Goal: Check status

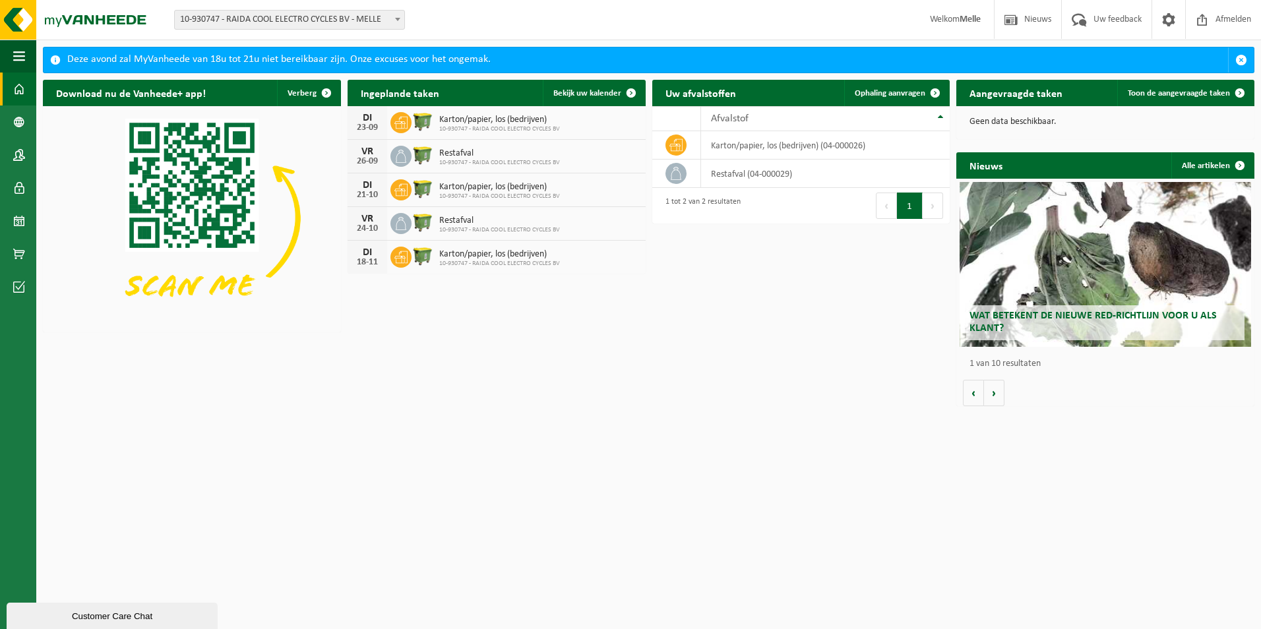
click at [485, 128] on span "10-930747 - RAIDA COOL ELECTRO CYCLES BV" at bounding box center [499, 129] width 121 height 8
click at [594, 99] on link "Bekijk uw kalender" at bounding box center [594, 93] width 102 height 26
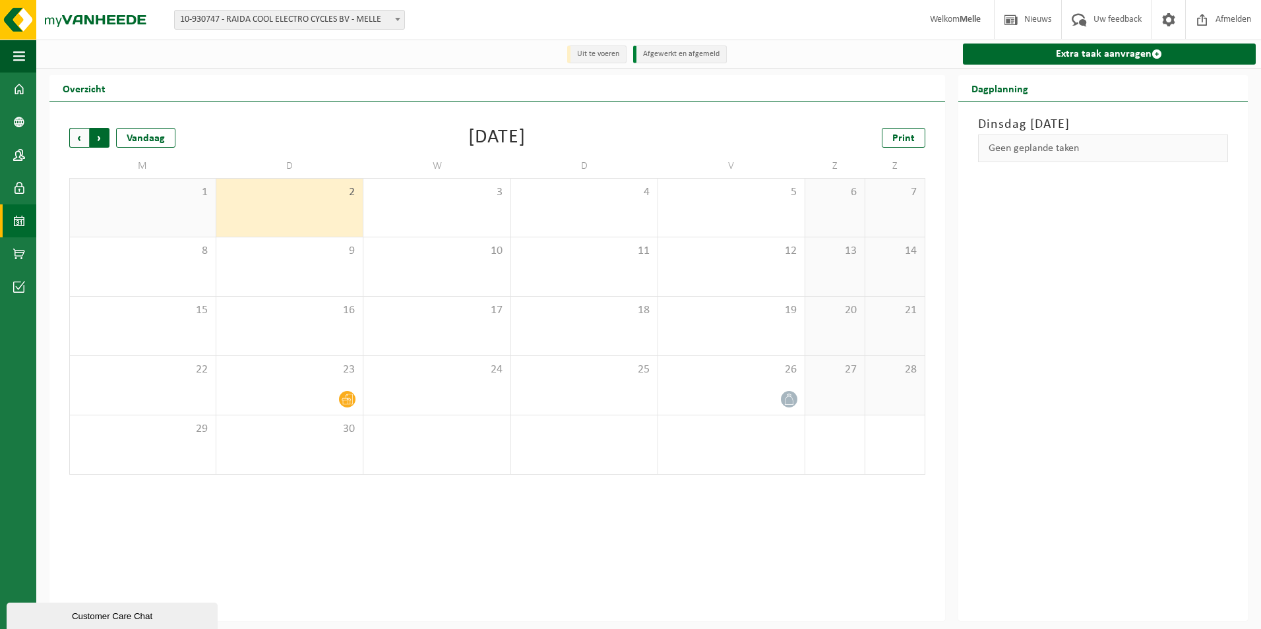
click at [86, 137] on span "Vorige" at bounding box center [79, 138] width 20 height 20
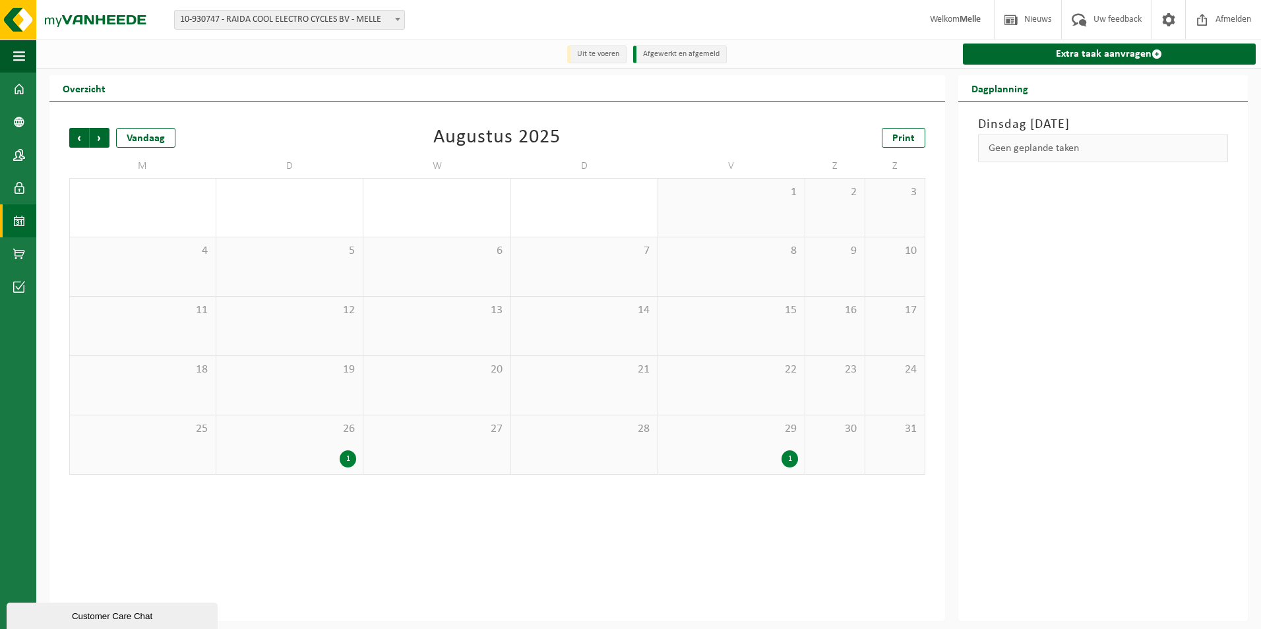
click at [86, 137] on span "Vorige" at bounding box center [79, 138] width 20 height 20
click at [104, 142] on span "Volgende" at bounding box center [100, 138] width 20 height 20
click at [328, 466] on div "1" at bounding box center [289, 458] width 133 height 17
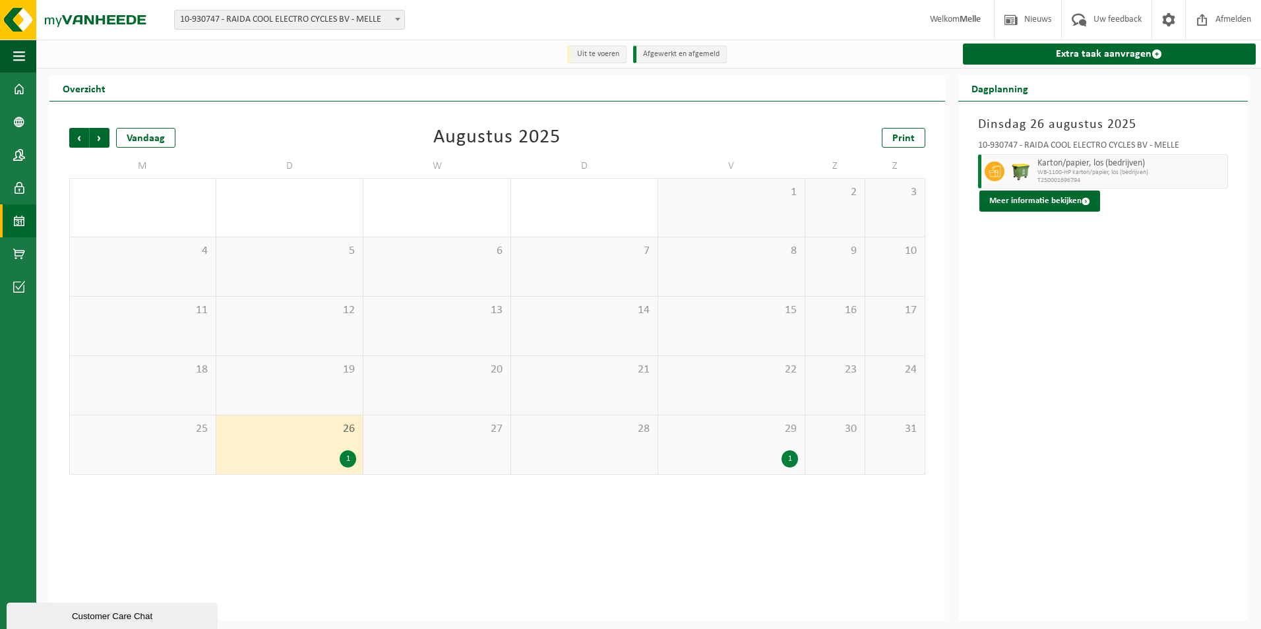
click at [710, 428] on span "29" at bounding box center [731, 429] width 133 height 15
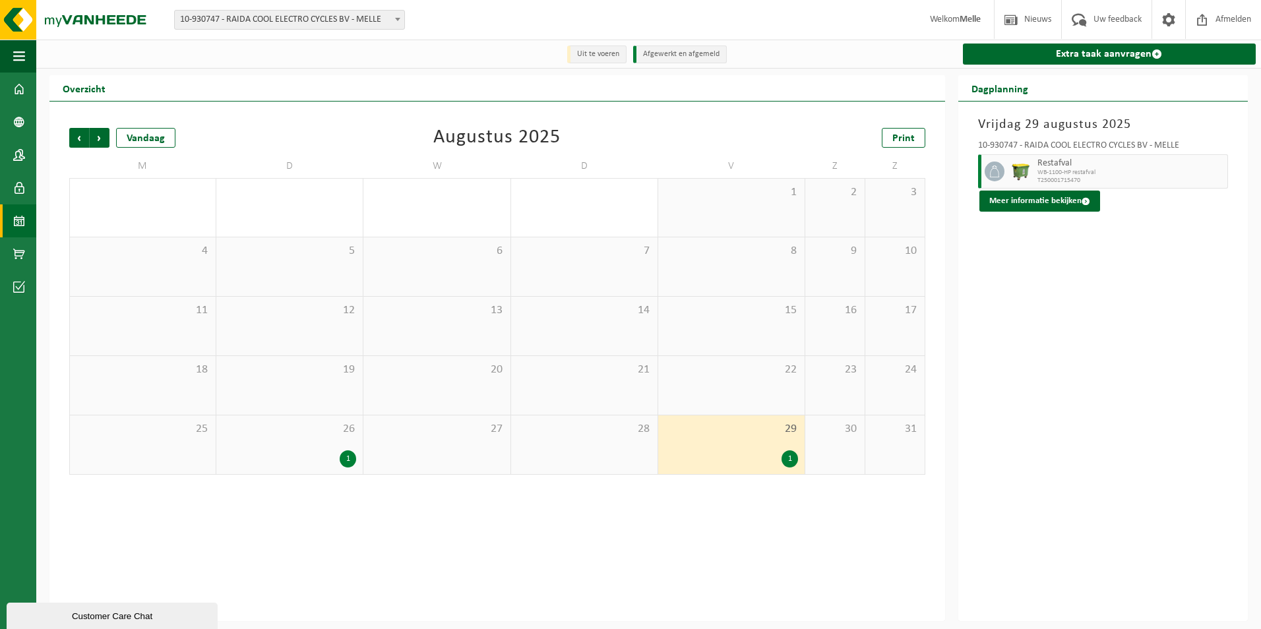
click at [305, 448] on div "26 1" at bounding box center [289, 445] width 146 height 59
